Goal: Information Seeking & Learning: Learn about a topic

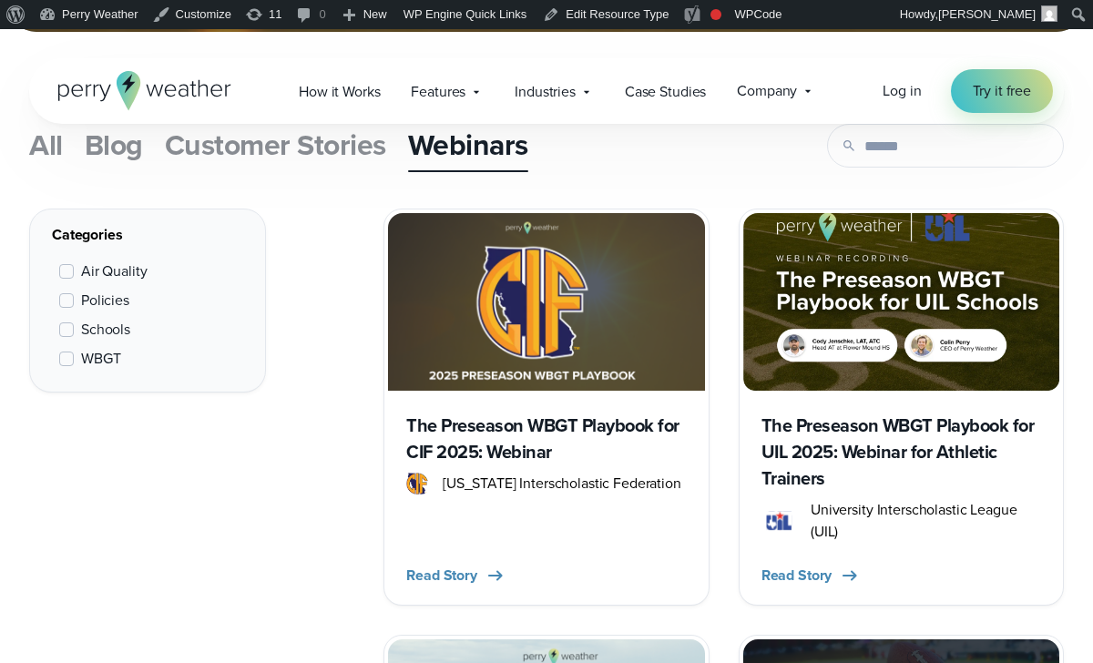
click at [850, 434] on h3 "The Preseason WBGT Playbook for UIL 2025: Webinar for Athletic Trainers" at bounding box center [901, 452] width 280 height 79
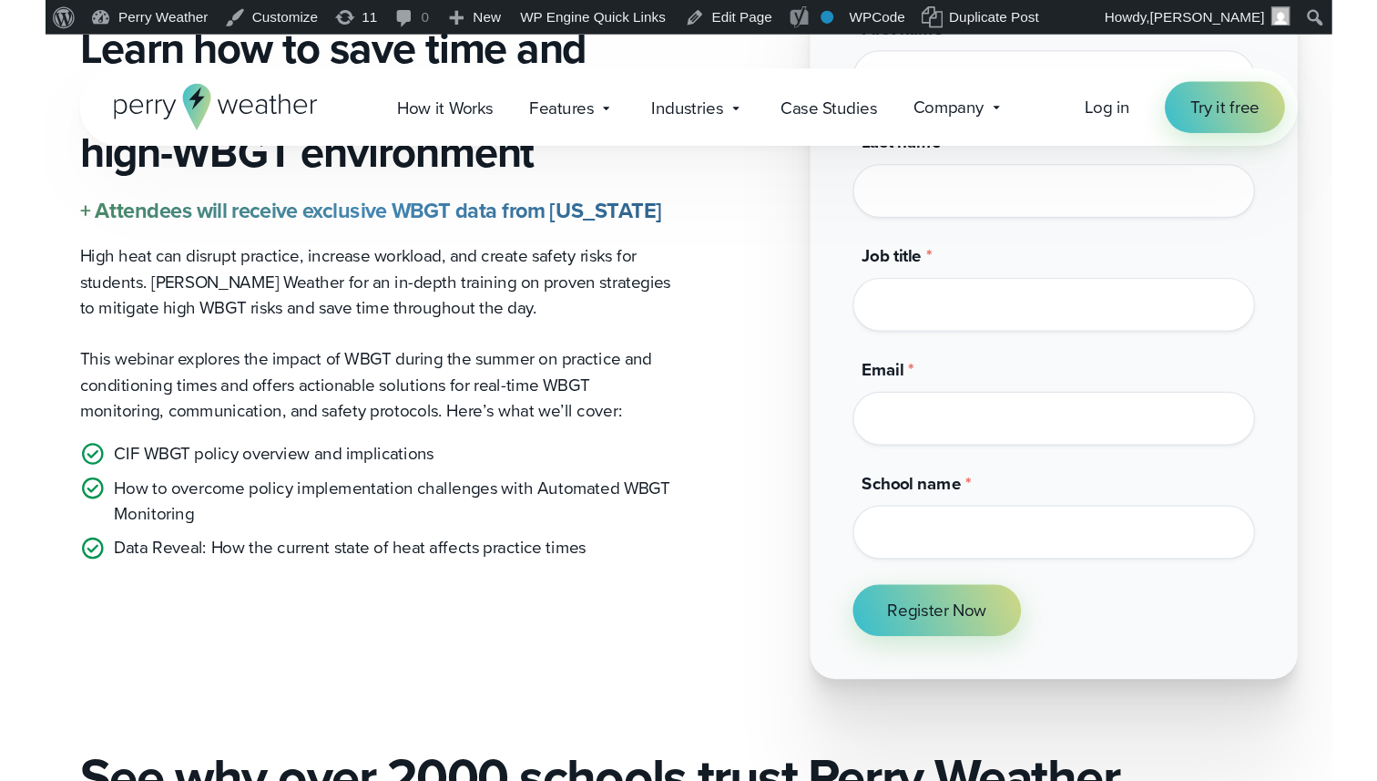
scroll to position [564, 0]
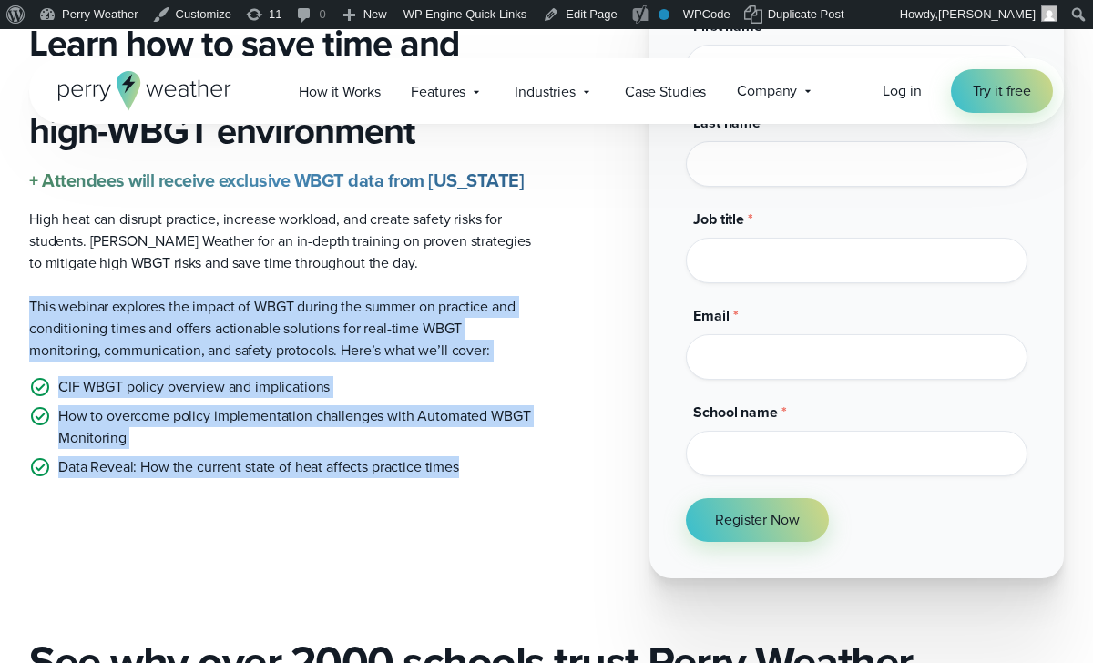
drag, startPoint x: 470, startPoint y: 467, endPoint x: 20, endPoint y: 313, distance: 475.5
click at [20, 313] on div "Learn how to save time and optimize practice times in a high-WBGT environment +…" at bounding box center [546, 250] width 1093 height 658
copy div "This webinar explores the impact of WBGT during the summer on practice and cond…"
